Goal: Find contact information: Obtain details needed to contact an individual or organization

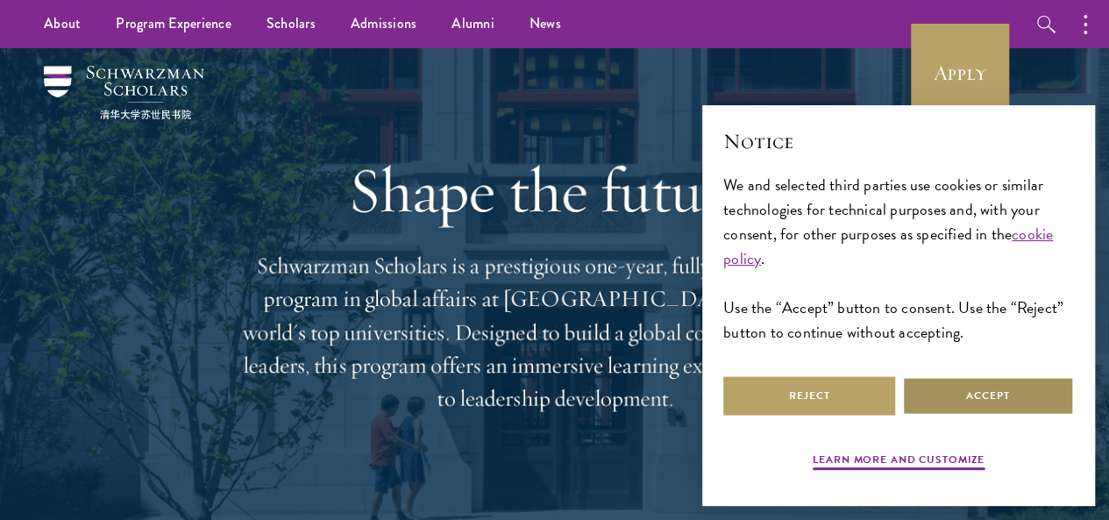
click at [943, 387] on button "Accept" at bounding box center [988, 395] width 172 height 39
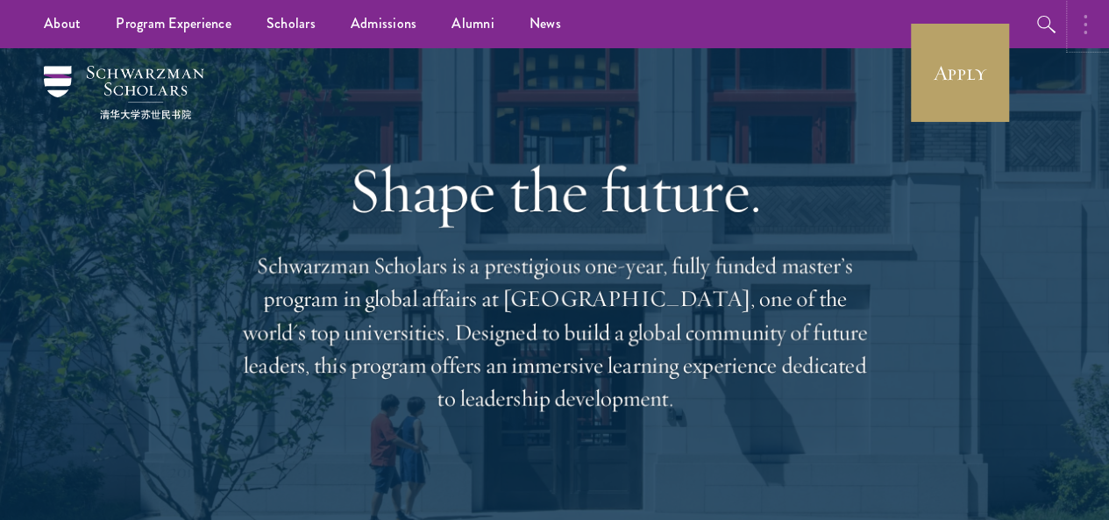
click at [1085, 29] on icon "button" at bounding box center [1086, 24] width 4 height 21
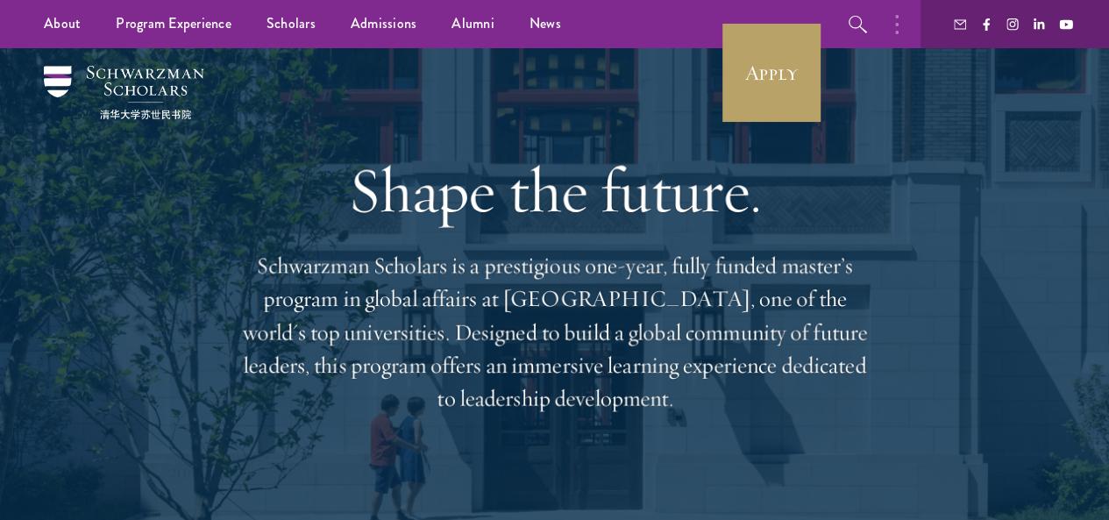
click at [971, 25] on div at bounding box center [1015, 24] width 189 height 48
click at [957, 25] on icon "button" at bounding box center [960, 24] width 12 height 12
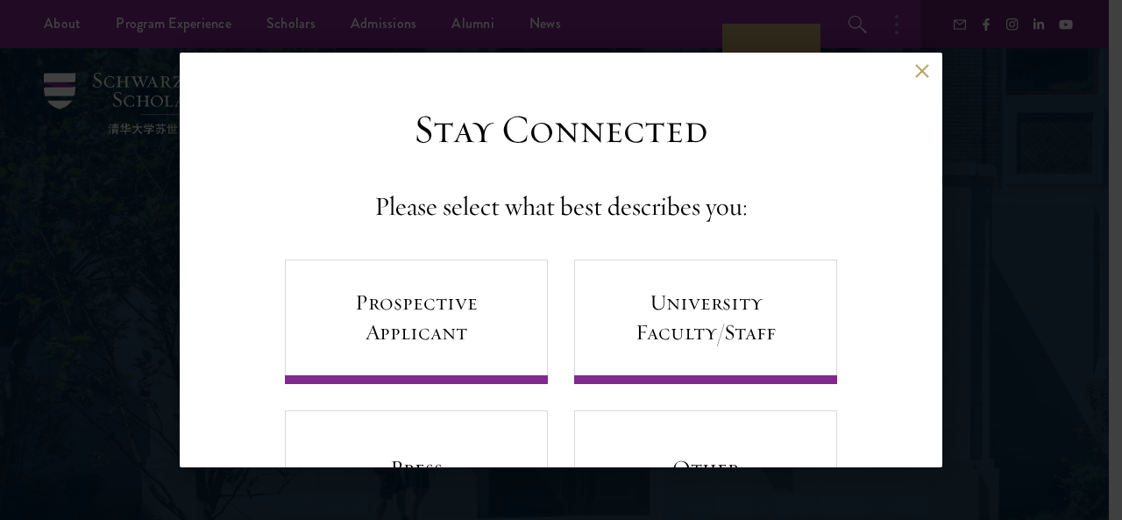
click at [1108, 415] on div "Back Stay Connected Please select what best describes you: Prospective Applican…" at bounding box center [561, 260] width 1122 height 415
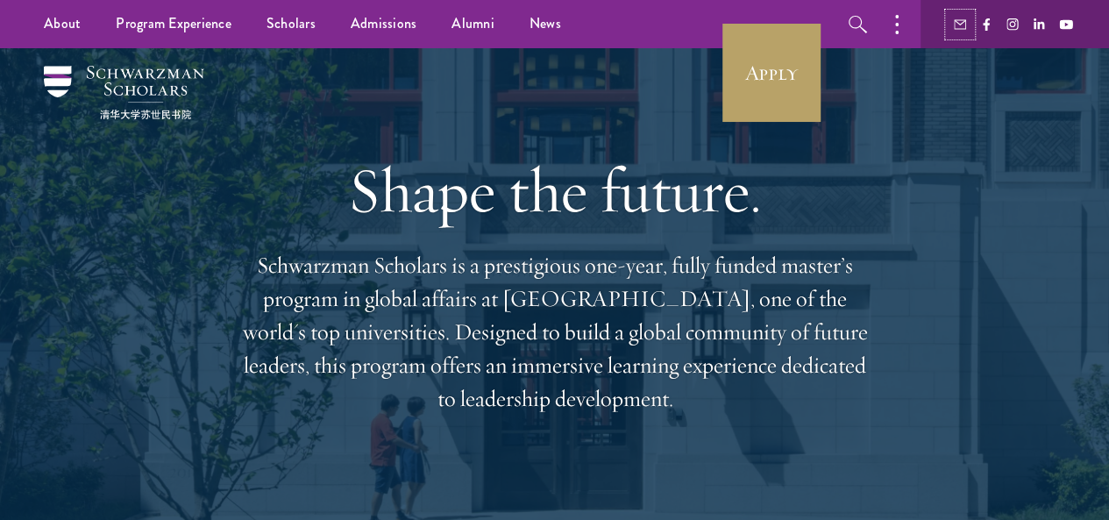
click at [957, 29] on use "button" at bounding box center [960, 24] width 12 height 10
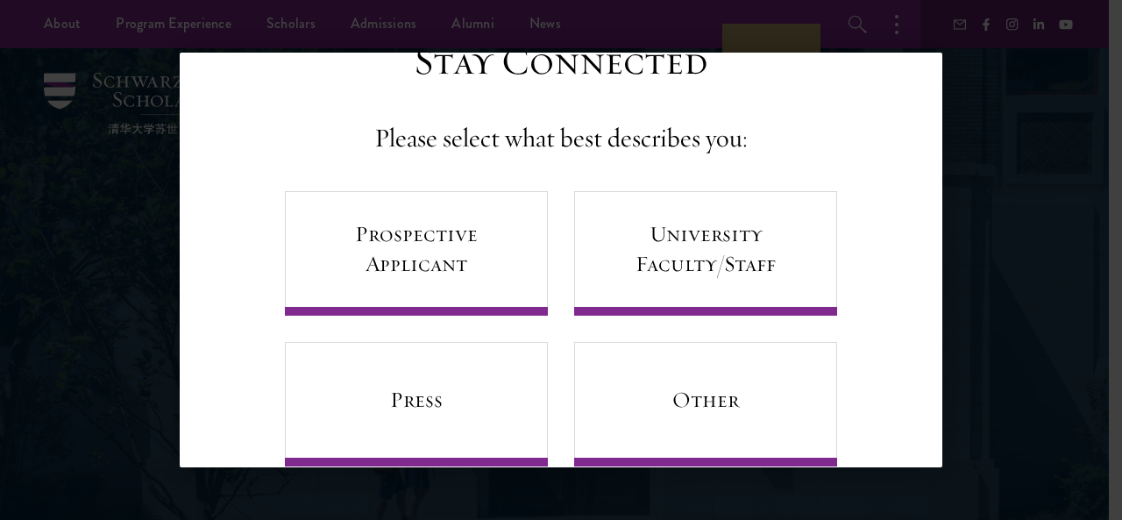
scroll to position [106, 0]
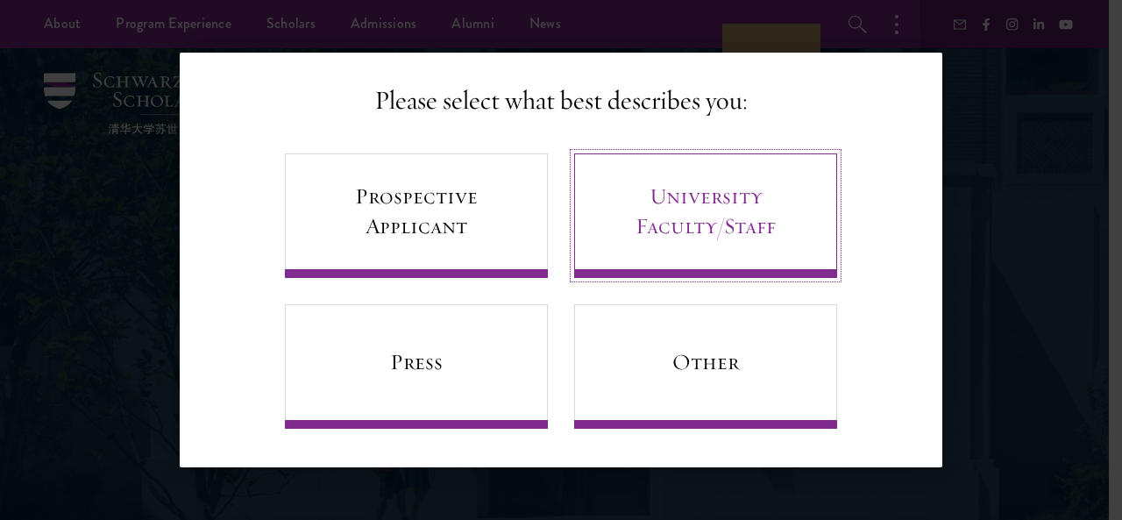
click at [724, 227] on link "University Faculty/Staff" at bounding box center [705, 215] width 263 height 124
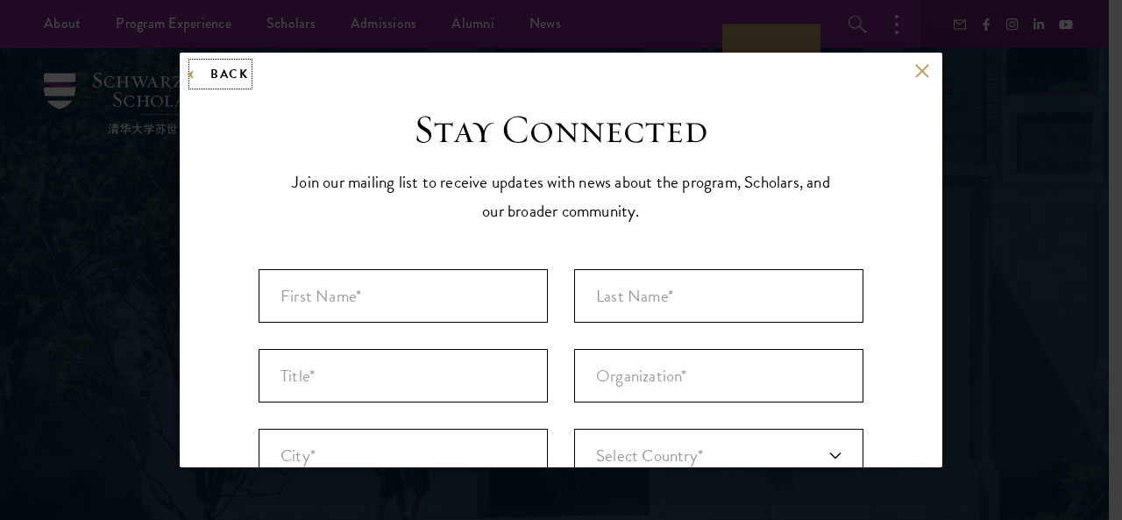
click at [199, 77] on button "Back" at bounding box center [220, 74] width 55 height 22
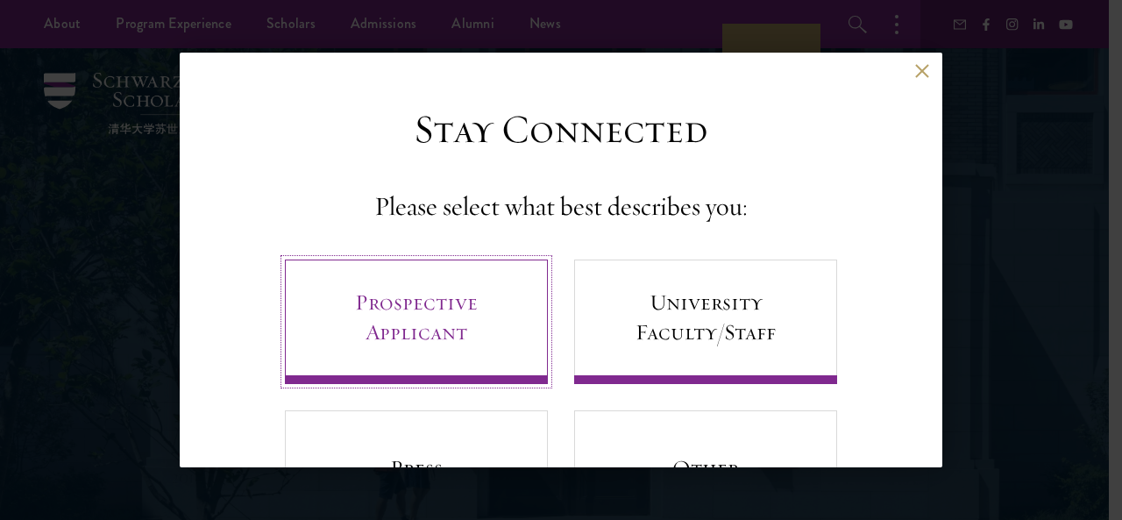
click at [414, 315] on link "Prospective Applicant" at bounding box center [416, 322] width 263 height 124
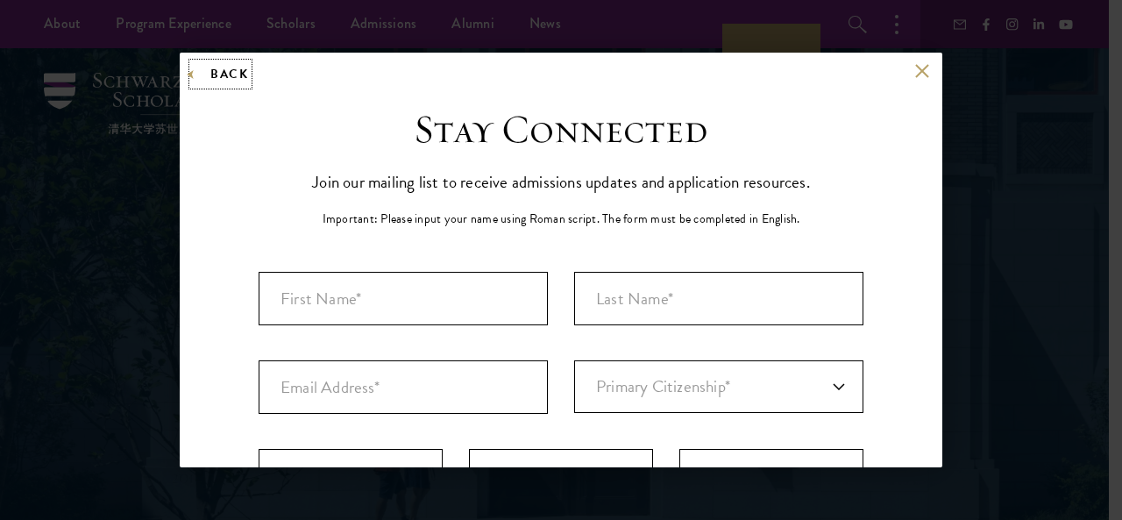
click at [198, 80] on button "Back" at bounding box center [220, 74] width 55 height 22
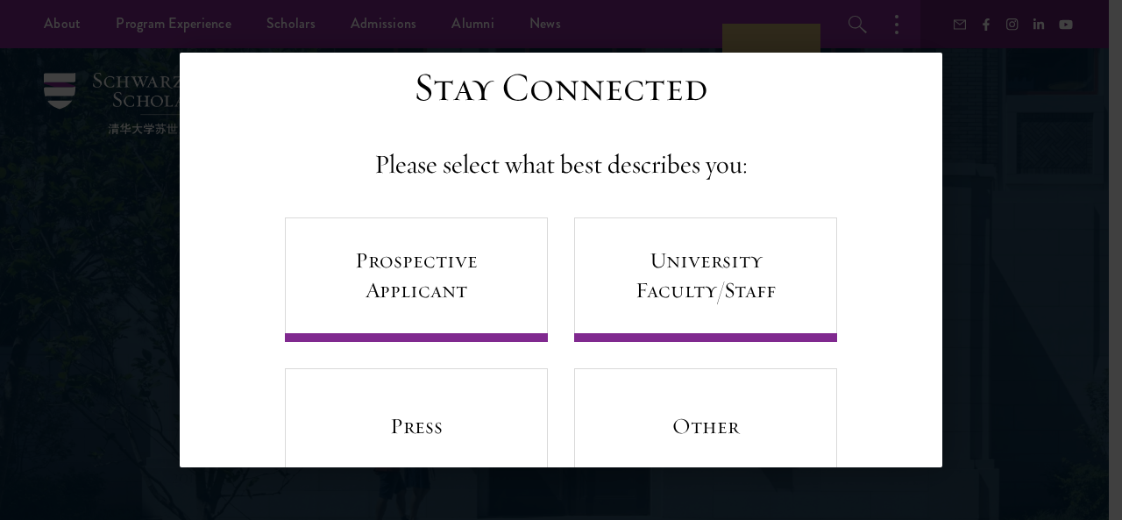
scroll to position [106, 0]
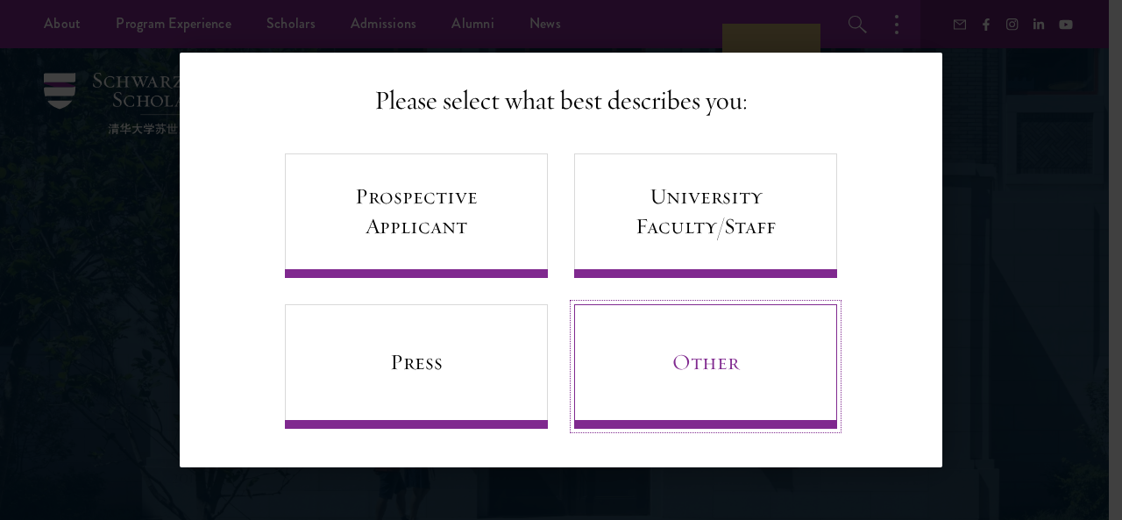
click at [736, 360] on link "Other" at bounding box center [705, 366] width 263 height 124
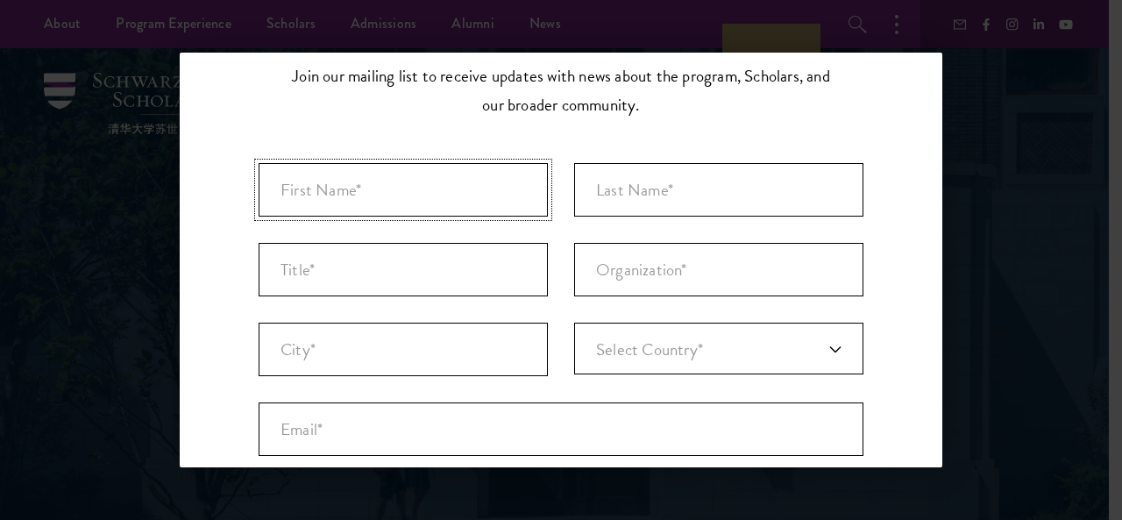
click at [509, 183] on input "First Name* *" at bounding box center [403, 189] width 289 height 53
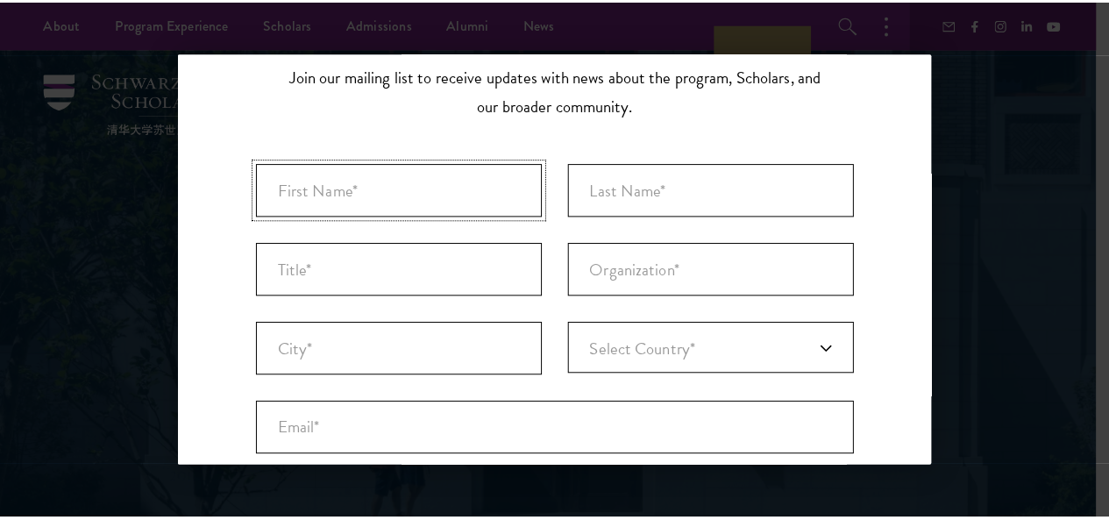
scroll to position [262, 0]
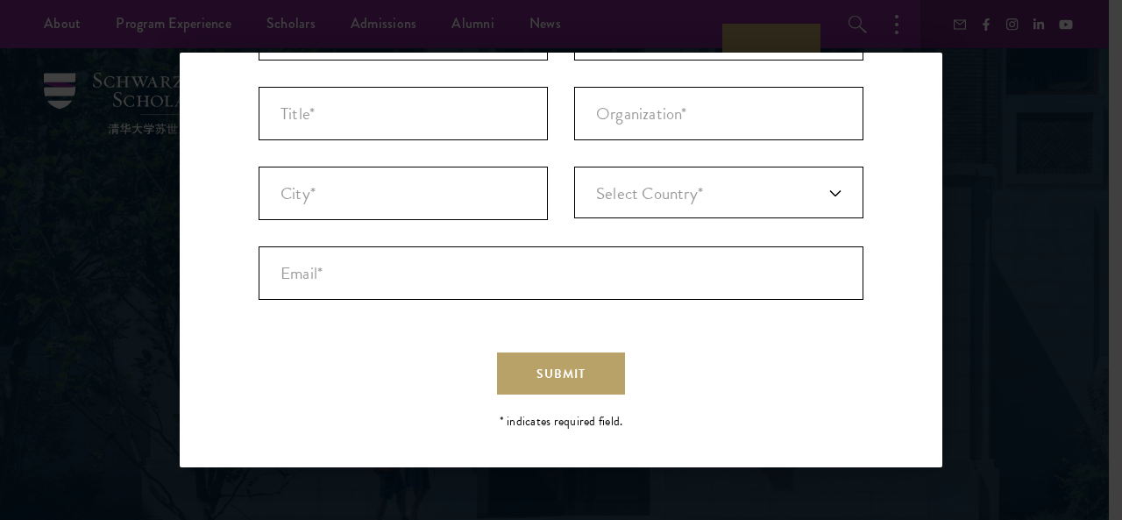
click at [1033, 233] on div "Back Stay Connected Please select what best describes you: Prospective Applican…" at bounding box center [561, 260] width 1122 height 415
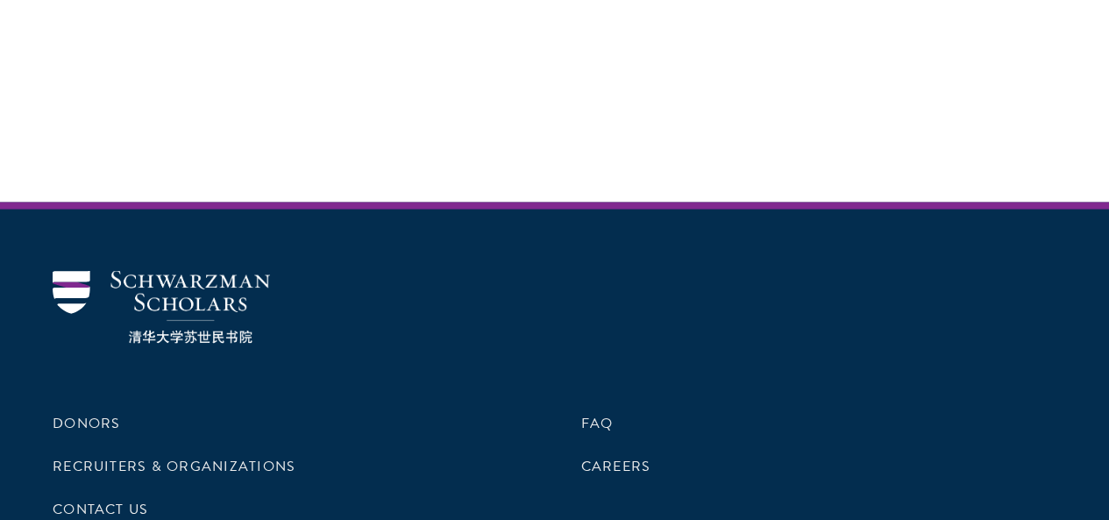
scroll to position [5110, 0]
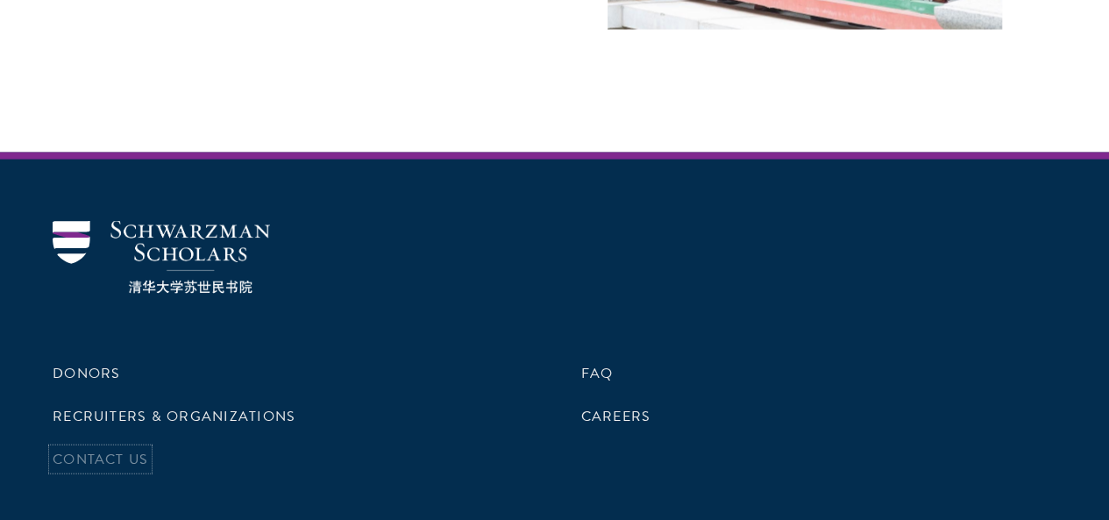
click at [148, 449] on link "Contact Us" at bounding box center [101, 459] width 96 height 21
